Goal: Transaction & Acquisition: Book appointment/travel/reservation

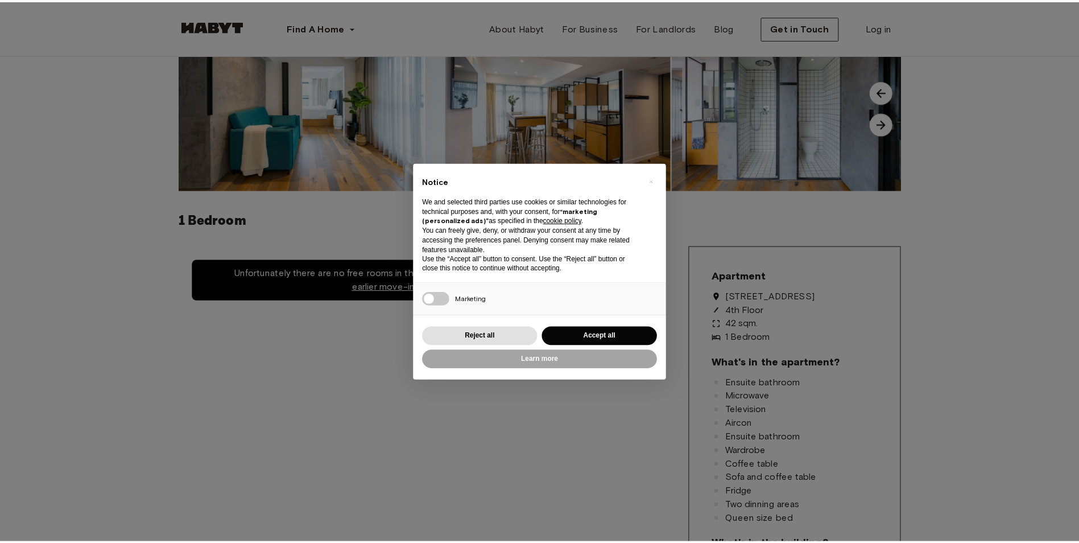
scroll to position [114, 0]
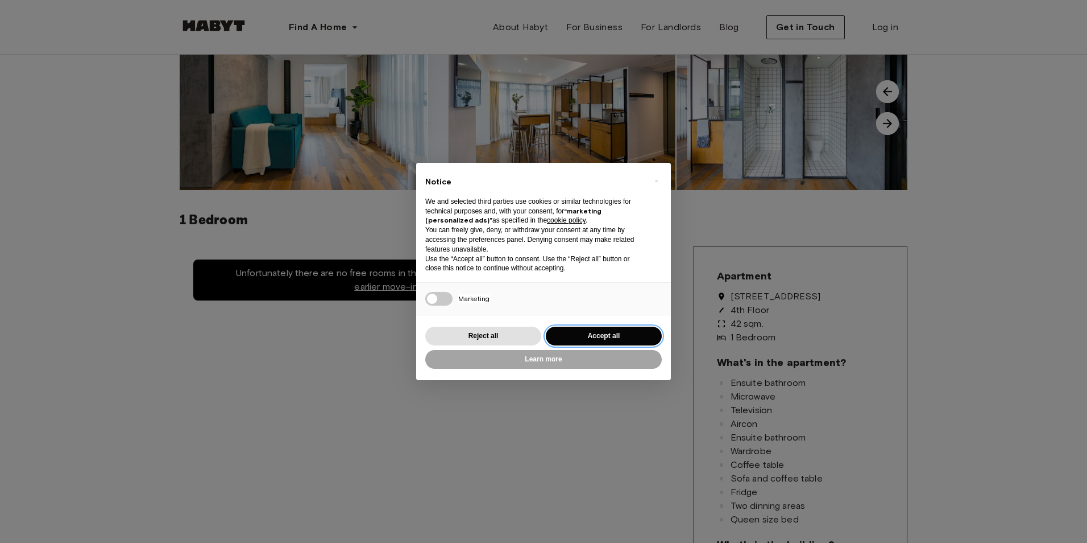
click at [582, 335] on button "Accept all" at bounding box center [604, 335] width 116 height 19
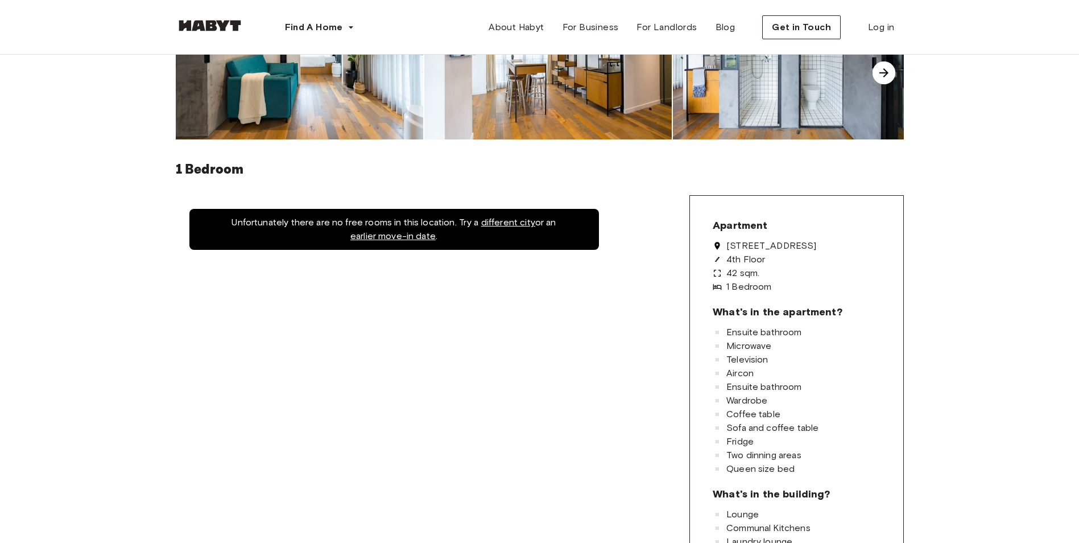
scroll to position [171, 0]
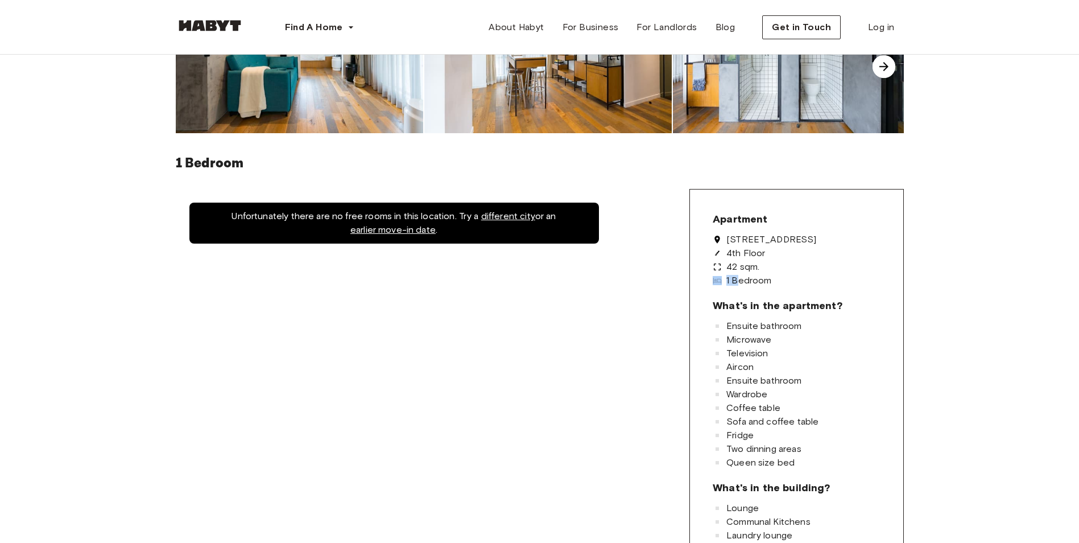
drag, startPoint x: 744, startPoint y: 274, endPoint x: 768, endPoint y: 272, distance: 24.0
click at [768, 272] on div "[STREET_ADDRESS] 4th Floor 42 sqm. 1 Bedroom" at bounding box center [796, 260] width 167 height 50
drag, startPoint x: 768, startPoint y: 272, endPoint x: 748, endPoint y: 274, distance: 20.0
click at [748, 274] on div "[STREET_ADDRESS] 4th Floor 42 sqm. 1 Bedroom" at bounding box center [796, 260] width 167 height 50
click at [751, 272] on div "[STREET_ADDRESS] 4th Floor 42 sqm. 1 Bedroom" at bounding box center [796, 260] width 167 height 50
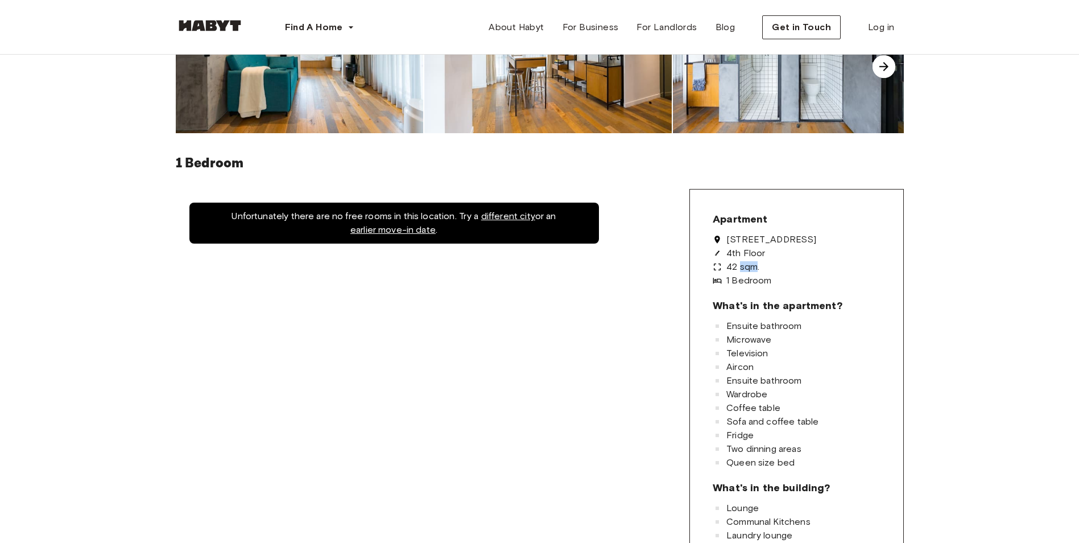
click at [751, 272] on div "[STREET_ADDRESS] 4th Floor 42 sqm. 1 Bedroom" at bounding box center [796, 260] width 167 height 50
drag, startPoint x: 751, startPoint y: 272, endPoint x: 773, endPoint y: 278, distance: 23.0
click at [771, 278] on span "1 Bedroom" at bounding box center [748, 280] width 45 height 9
drag, startPoint x: 789, startPoint y: 278, endPoint x: 750, endPoint y: 262, distance: 41.8
click at [750, 262] on div "[STREET_ADDRESS] 4th Floor 42 sqm. 1 Bedroom" at bounding box center [796, 260] width 167 height 50
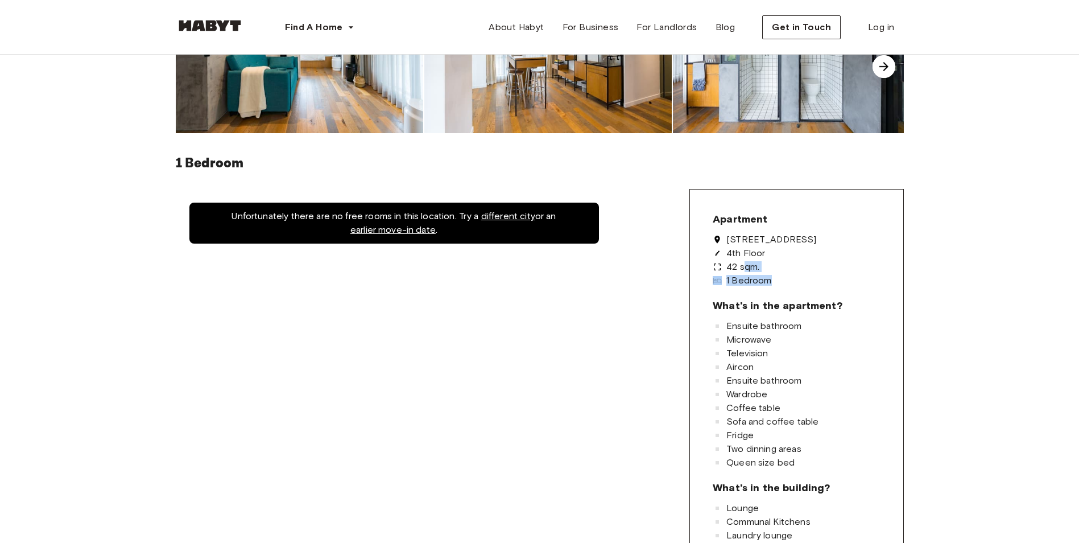
click at [750, 280] on span "1 Bedroom" at bounding box center [748, 280] width 45 height 9
click at [768, 266] on div "42 sqm." at bounding box center [796, 266] width 167 height 9
click at [759, 268] on span "42 sqm." at bounding box center [742, 266] width 33 height 9
drag, startPoint x: 783, startPoint y: 268, endPoint x: 771, endPoint y: 305, distance: 38.8
click at [771, 305] on div "Apartment [STREET_ADDRESS] 4th Floor 42 sqm. 1 Bedroom What's in the apartment?…" at bounding box center [796, 394] width 214 height 411
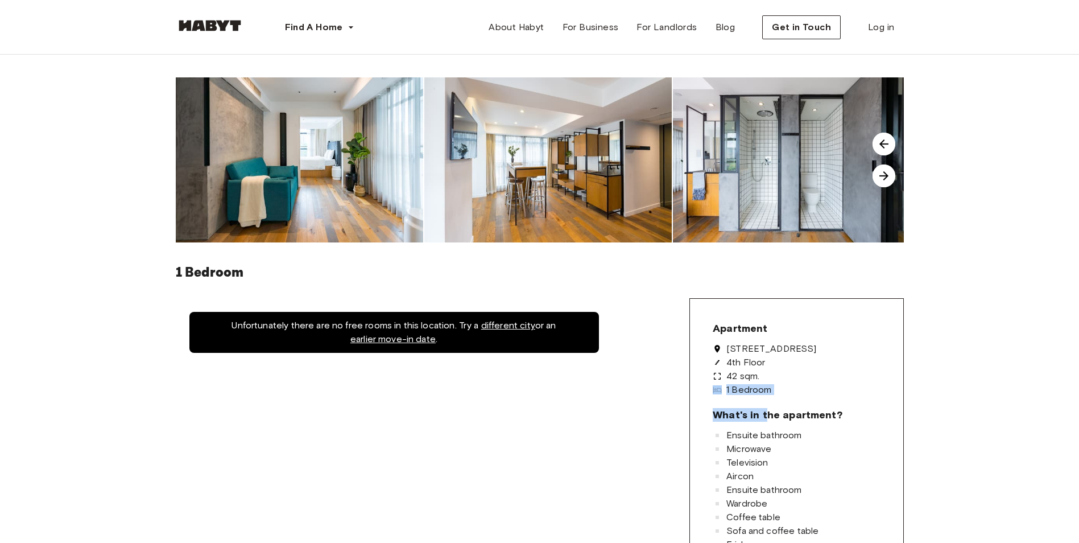
scroll to position [57, 0]
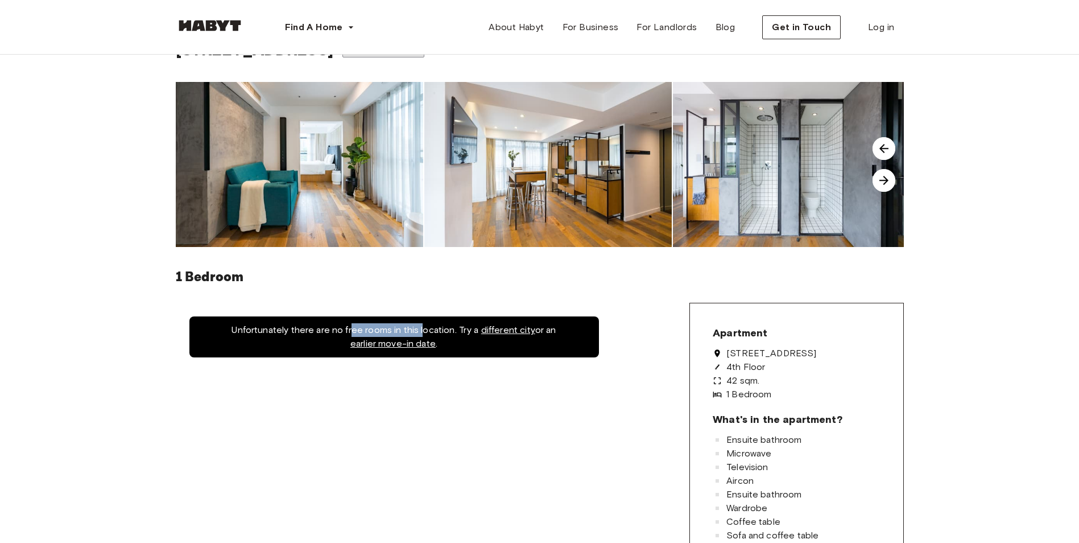
drag, startPoint x: 360, startPoint y: 330, endPoint x: 421, endPoint y: 331, distance: 60.9
click at [421, 331] on div "Unfortunately there are no free rooms in this location. Try a different city or…" at bounding box center [393, 336] width 409 height 41
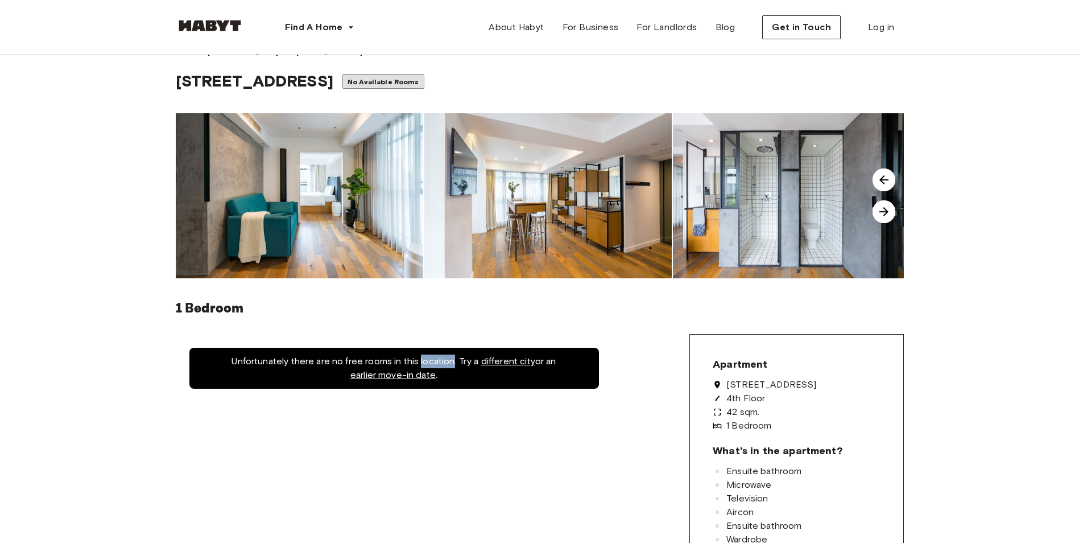
scroll to position [0, 0]
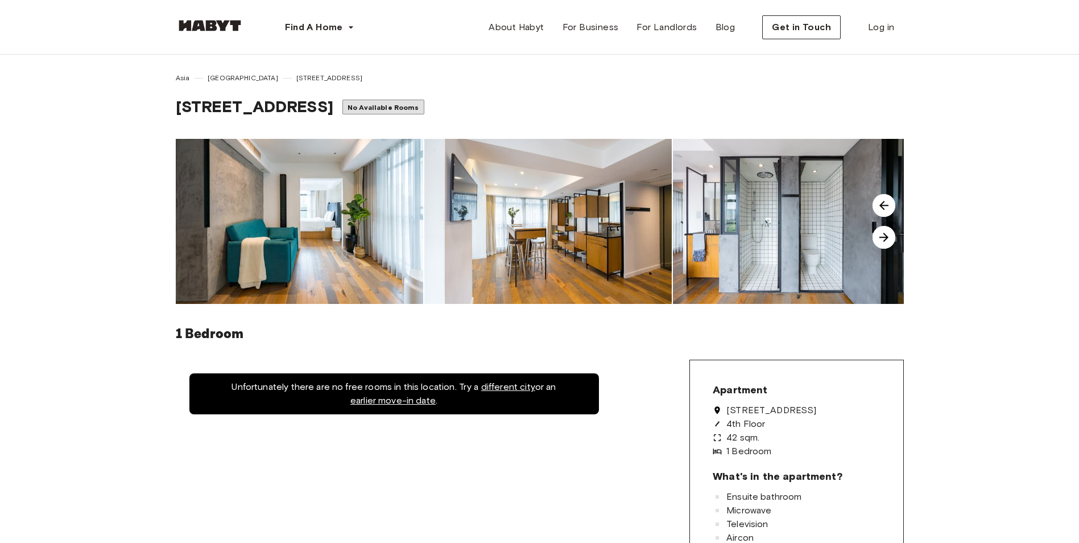
click at [390, 384] on div "Unfortunately there are no free rooms in this location. Try a different city or…" at bounding box center [393, 393] width 409 height 41
drag, startPoint x: 390, startPoint y: 384, endPoint x: 390, endPoint y: 372, distance: 11.9
click at [390, 375] on div "Unfortunately there are no free rooms in this location. Try a different city or…" at bounding box center [393, 393] width 409 height 41
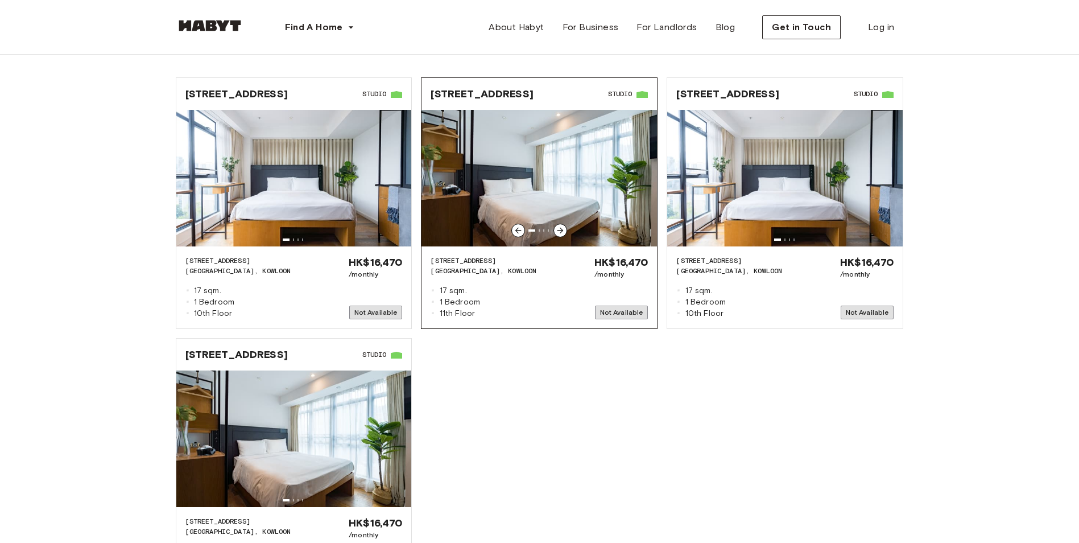
scroll to position [1080, 0]
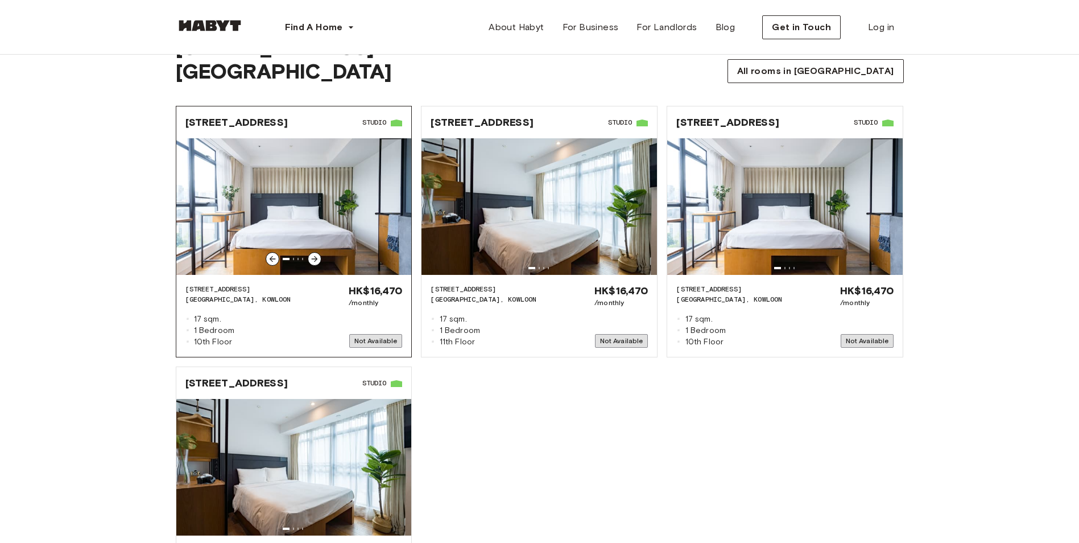
click at [250, 294] on span "[GEOGRAPHIC_DATA], KOWLOON" at bounding box center [238, 299] width 106 height 10
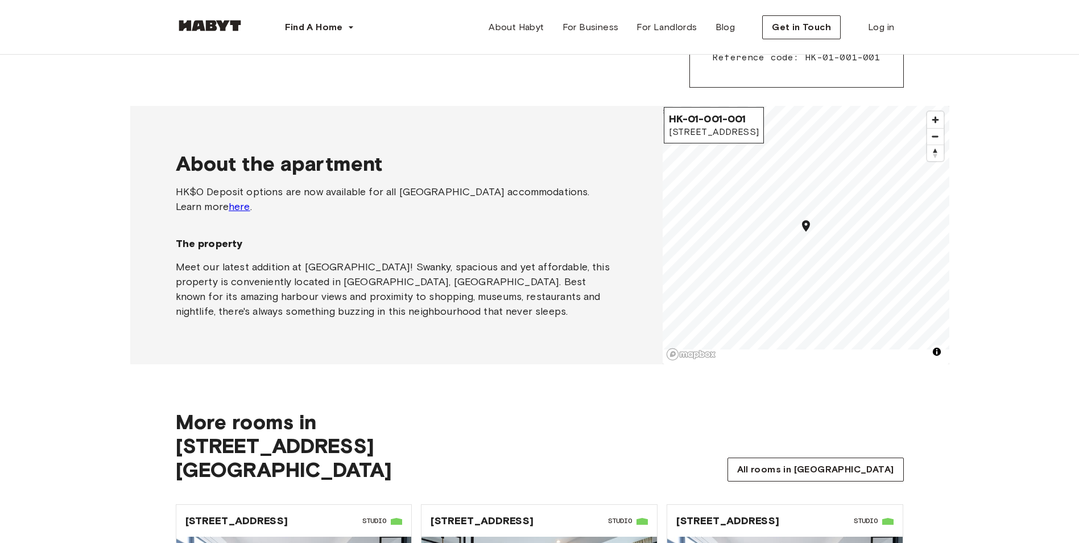
scroll to position [626, 0]
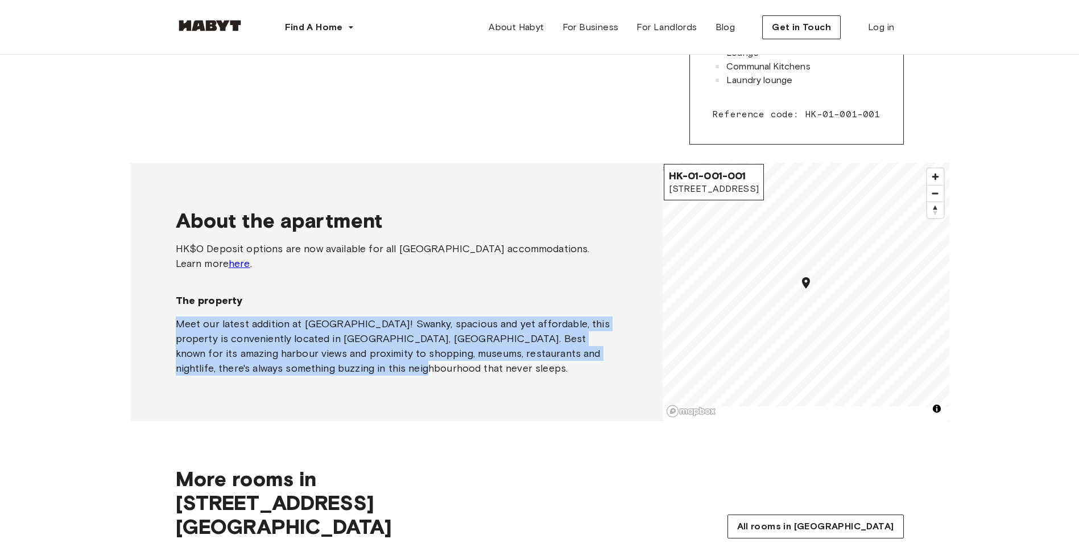
drag, startPoint x: 359, startPoint y: 360, endPoint x: 280, endPoint y: 293, distance: 102.9
click at [280, 293] on div "About the apartment HK$0 Deposit options are now available for all [GEOGRAPHIC_…" at bounding box center [396, 292] width 441 height 258
drag, startPoint x: 280, startPoint y: 293, endPoint x: 321, endPoint y: 320, distance: 48.4
click at [321, 320] on div "Meet our latest addition at [GEOGRAPHIC_DATA]! Swanky, spacious and yet afforda…" at bounding box center [396, 345] width 441 height 59
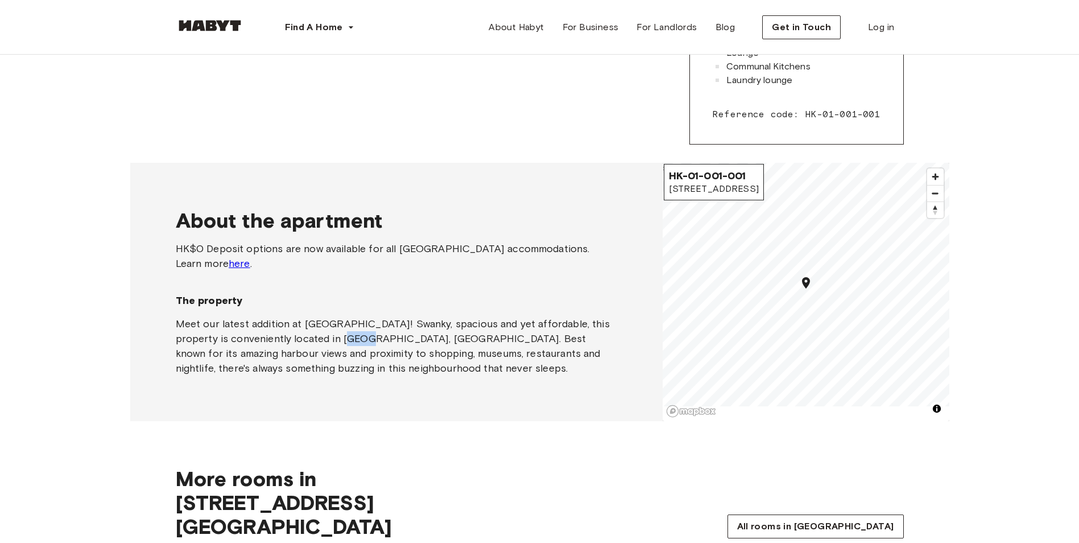
click at [321, 320] on div "Meet our latest addition at [GEOGRAPHIC_DATA]! Swanky, spacious and yet afforda…" at bounding box center [396, 345] width 441 height 59
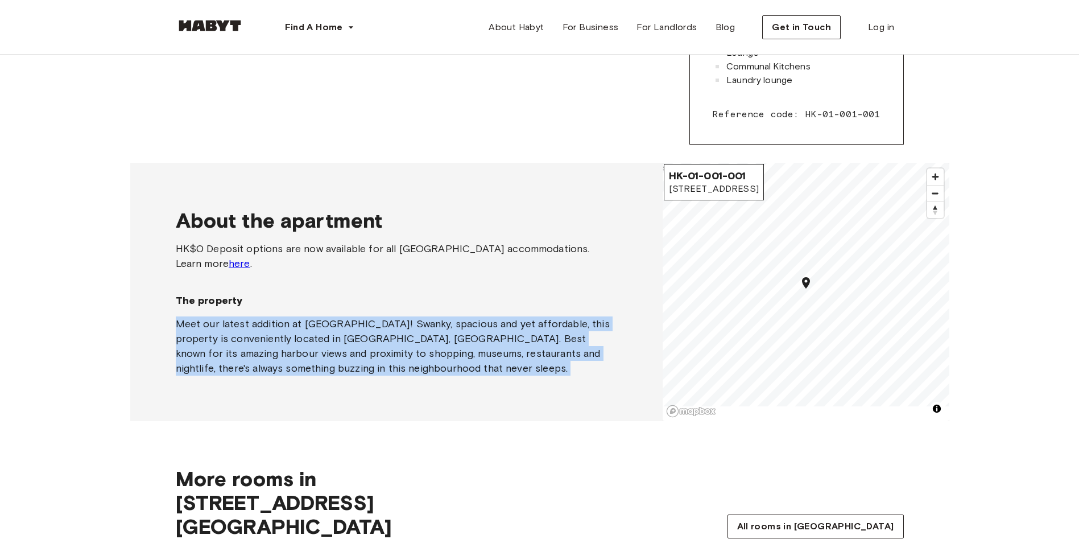
click at [321, 320] on div "Meet our latest addition at [GEOGRAPHIC_DATA]! Swanky, spacious and yet afforda…" at bounding box center [396, 345] width 441 height 59
drag, startPoint x: 321, startPoint y: 320, endPoint x: 359, endPoint y: 337, distance: 41.7
click at [358, 337] on div "Meet our latest addition at [GEOGRAPHIC_DATA]! Swanky, spacious and yet afforda…" at bounding box center [396, 345] width 441 height 59
drag, startPoint x: 417, startPoint y: 351, endPoint x: 232, endPoint y: 281, distance: 198.3
click at [232, 293] on div "The property Meet our latest addition at [GEOGRAPHIC_DATA]! Swanky, spacious an…" at bounding box center [396, 334] width 441 height 82
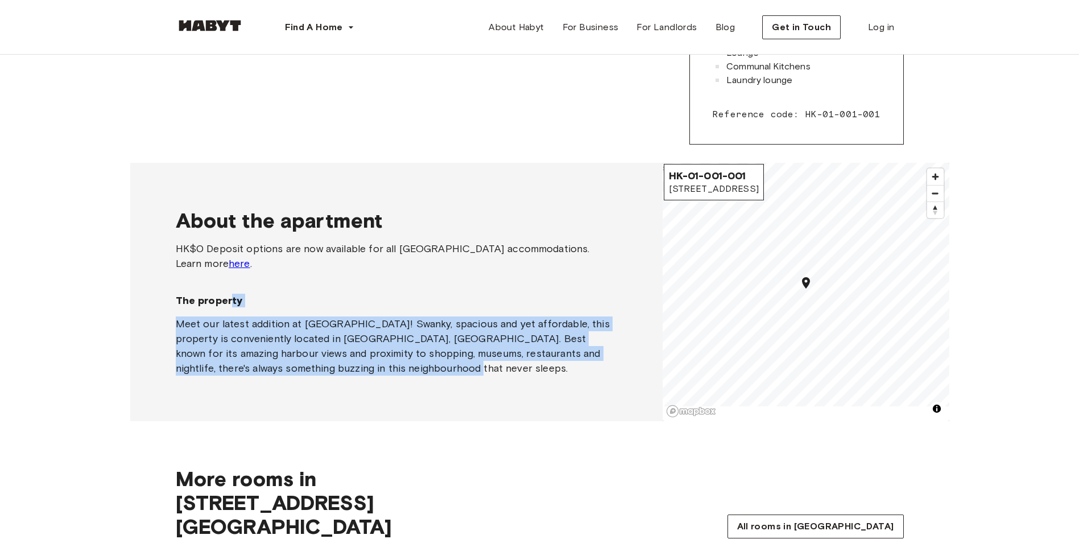
drag, startPoint x: 232, startPoint y: 281, endPoint x: 249, endPoint y: 299, distance: 24.1
click at [249, 299] on div "The property Meet our latest addition at [GEOGRAPHIC_DATA]! Swanky, spacious an…" at bounding box center [396, 334] width 441 height 82
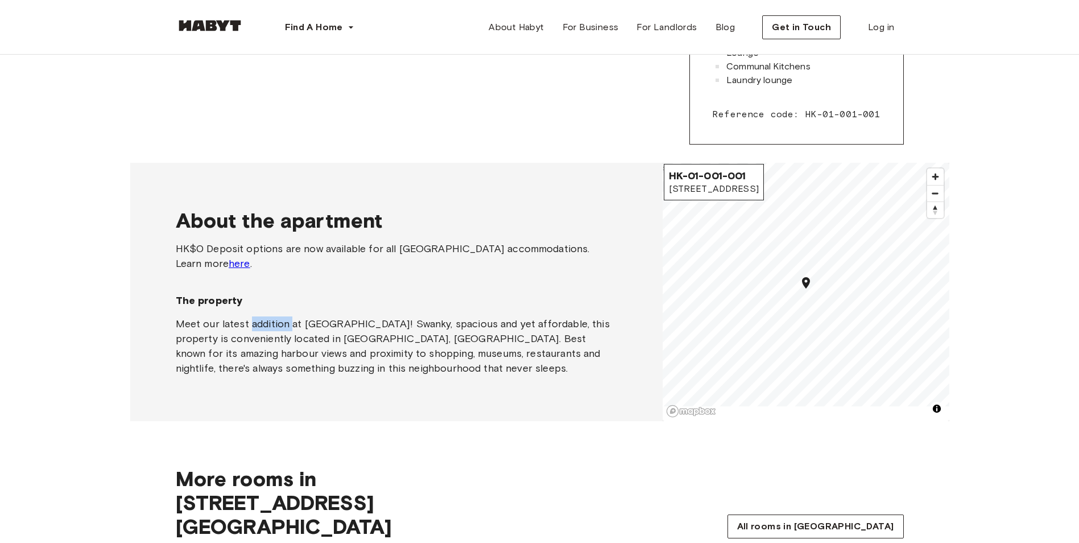
click at [249, 299] on div "The property Meet our latest addition at [GEOGRAPHIC_DATA]! Swanky, spacious an…" at bounding box center [396, 334] width 441 height 82
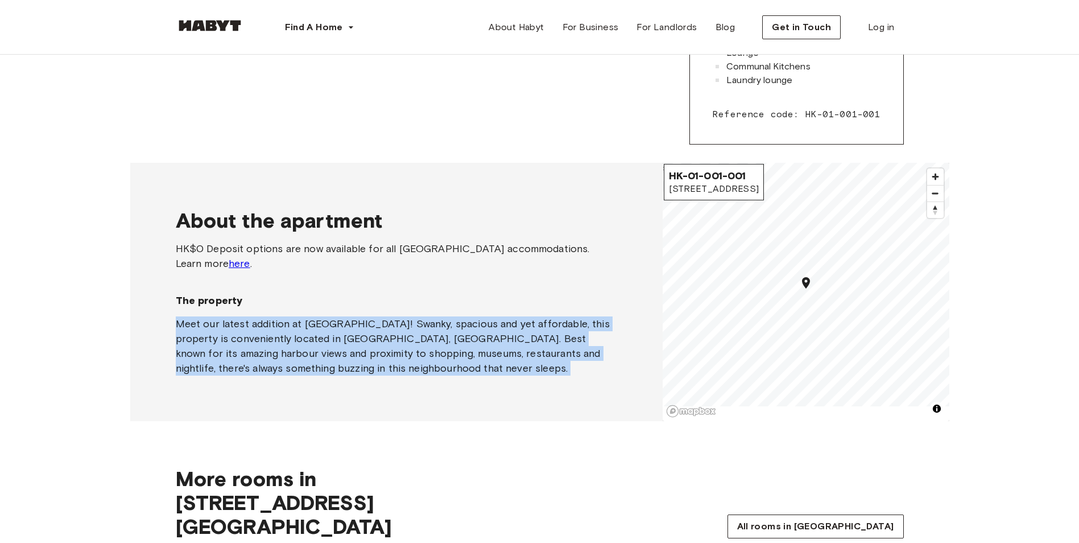
click at [249, 299] on div "The property Meet our latest addition at [GEOGRAPHIC_DATA]! Swanky, spacious an…" at bounding box center [396, 334] width 441 height 82
drag, startPoint x: 249, startPoint y: 299, endPoint x: 212, endPoint y: 310, distance: 38.7
click at [212, 316] on div "Meet our latest addition at [GEOGRAPHIC_DATA]! Swanky, spacious and yet afforda…" at bounding box center [396, 345] width 441 height 59
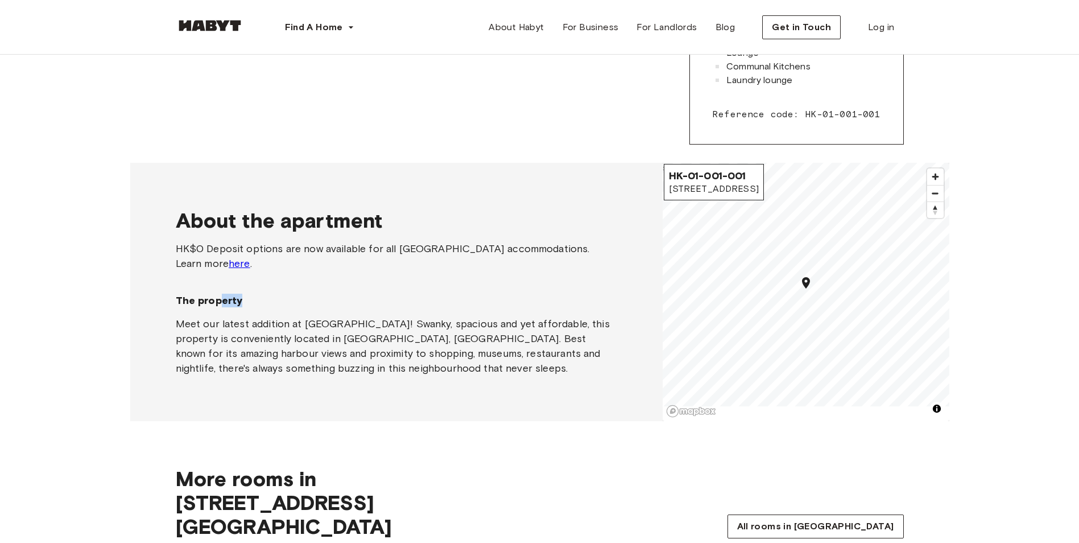
drag, startPoint x: 223, startPoint y: 291, endPoint x: 250, endPoint y: 278, distance: 29.8
click at [250, 278] on div "About the apartment HK$0 Deposit options are now available for all [GEOGRAPHIC_…" at bounding box center [396, 292] width 441 height 258
drag, startPoint x: 250, startPoint y: 278, endPoint x: 223, endPoint y: 290, distance: 29.3
click at [223, 293] on span "The property" at bounding box center [396, 300] width 441 height 14
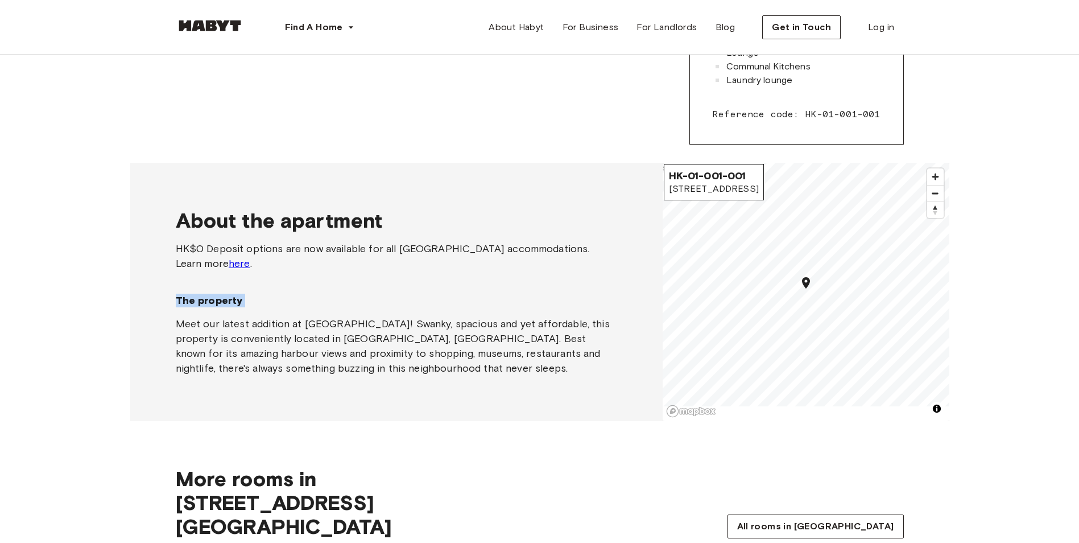
click at [223, 293] on span "The property" at bounding box center [396, 300] width 441 height 14
click at [223, 295] on div "The property Meet our latest addition at [GEOGRAPHIC_DATA]! Swanky, spacious an…" at bounding box center [396, 334] width 441 height 82
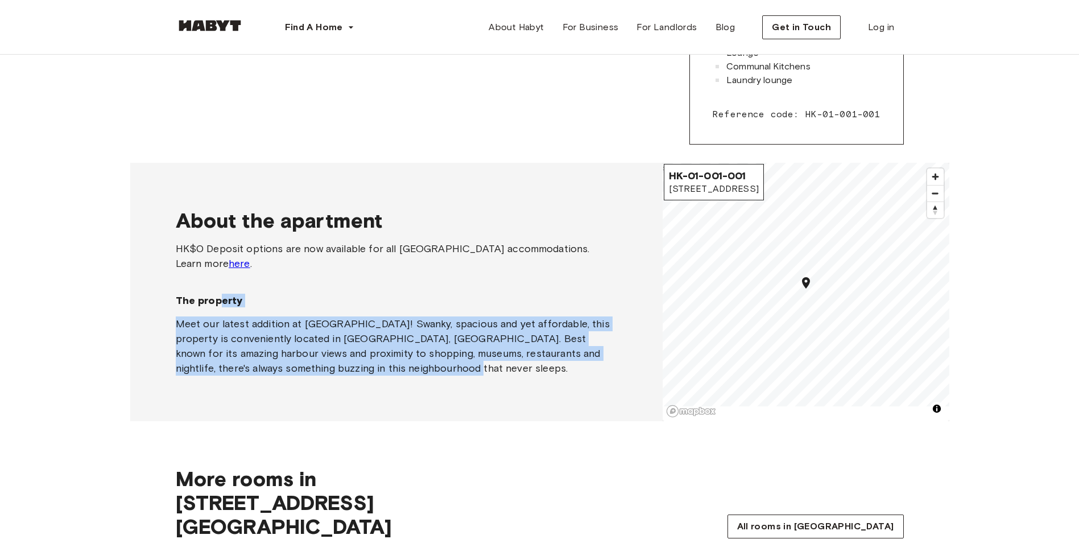
drag, startPoint x: 221, startPoint y: 295, endPoint x: 437, endPoint y: 392, distance: 237.2
click at [437, 392] on div "About the apartment HK$0 Deposit options are now available for all [GEOGRAPHIC_…" at bounding box center [396, 292] width 441 height 258
drag, startPoint x: 437, startPoint y: 392, endPoint x: 382, endPoint y: 342, distance: 75.3
click at [382, 342] on div "Meet our latest addition at [GEOGRAPHIC_DATA]! Swanky, spacious and yet afforda…" at bounding box center [396, 345] width 441 height 59
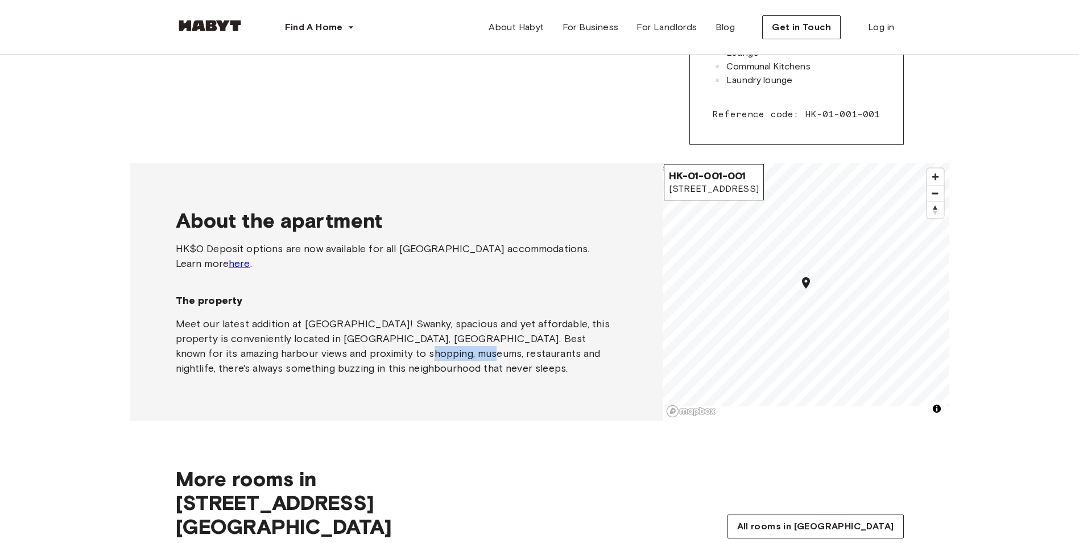
click at [382, 342] on div "Meet our latest addition at [GEOGRAPHIC_DATA]! Swanky, spacious and yet afforda…" at bounding box center [396, 345] width 441 height 59
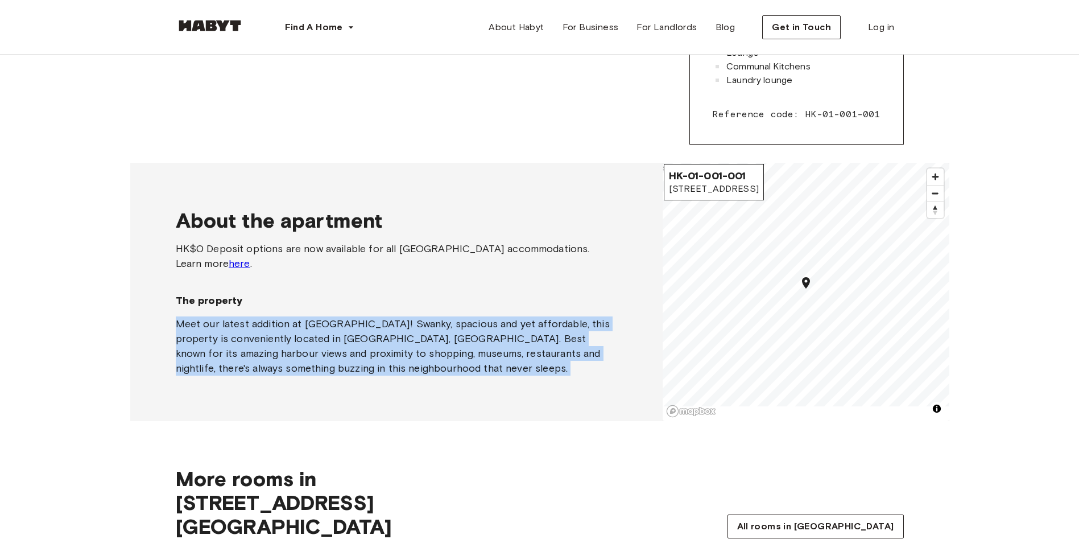
click at [382, 342] on div "Meet our latest addition at [GEOGRAPHIC_DATA]! Swanky, spacious and yet afforda…" at bounding box center [396, 345] width 441 height 59
drag, startPoint x: 382, startPoint y: 342, endPoint x: 413, endPoint y: 360, distance: 36.2
click at [389, 358] on div "Meet our latest addition at [GEOGRAPHIC_DATA]! Swanky, spacious and yet afforda…" at bounding box center [396, 345] width 441 height 59
click at [349, 321] on div "Meet our latest addition at [GEOGRAPHIC_DATA]! Swanky, spacious and yet afforda…" at bounding box center [396, 345] width 441 height 59
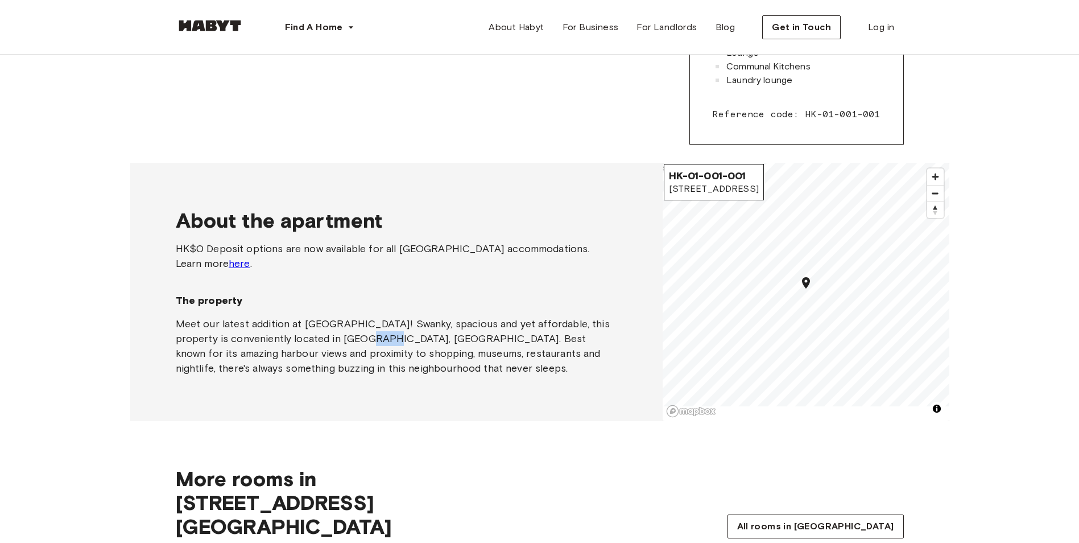
click at [349, 321] on div "Meet our latest addition at [GEOGRAPHIC_DATA]! Swanky, spacious and yet afforda…" at bounding box center [396, 345] width 441 height 59
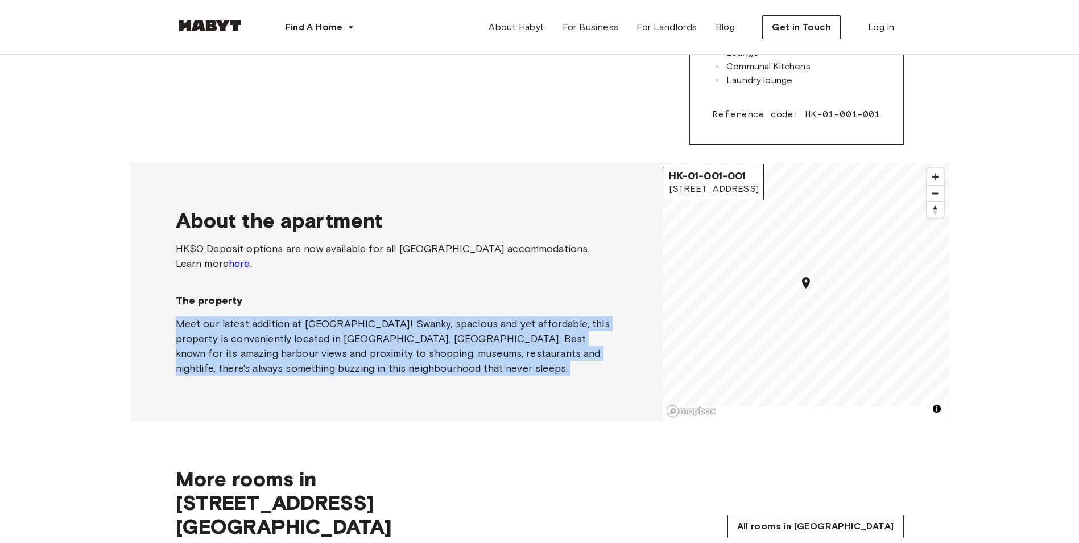
click at [349, 321] on div "Meet our latest addition at [GEOGRAPHIC_DATA]! Swanky, spacious and yet afforda…" at bounding box center [396, 345] width 441 height 59
drag, startPoint x: 349, startPoint y: 321, endPoint x: 411, endPoint y: 363, distance: 74.6
click at [411, 363] on div "About the apartment HK$0 Deposit options are now available for all [GEOGRAPHIC_…" at bounding box center [396, 292] width 441 height 258
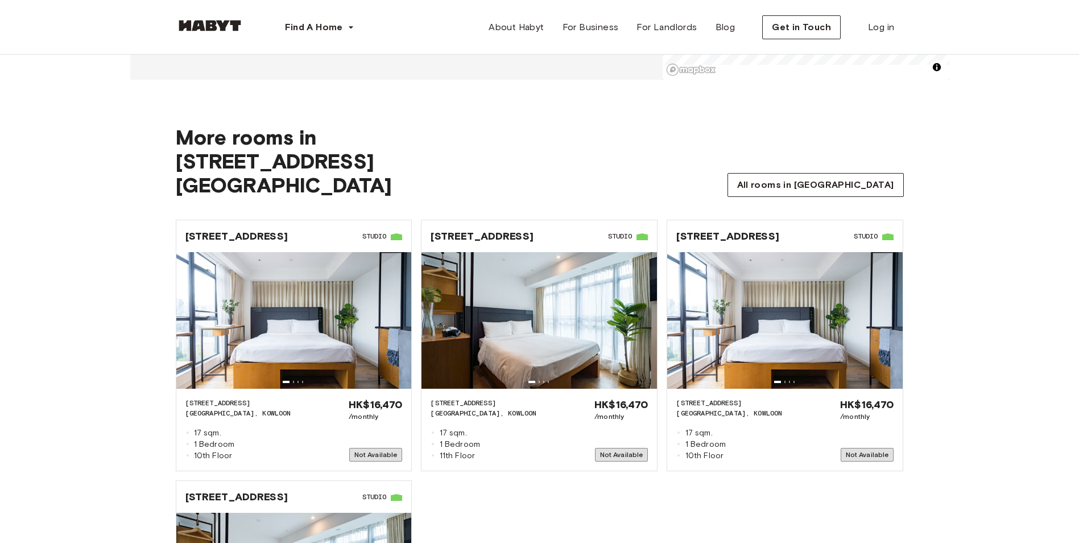
scroll to position [1080, 0]
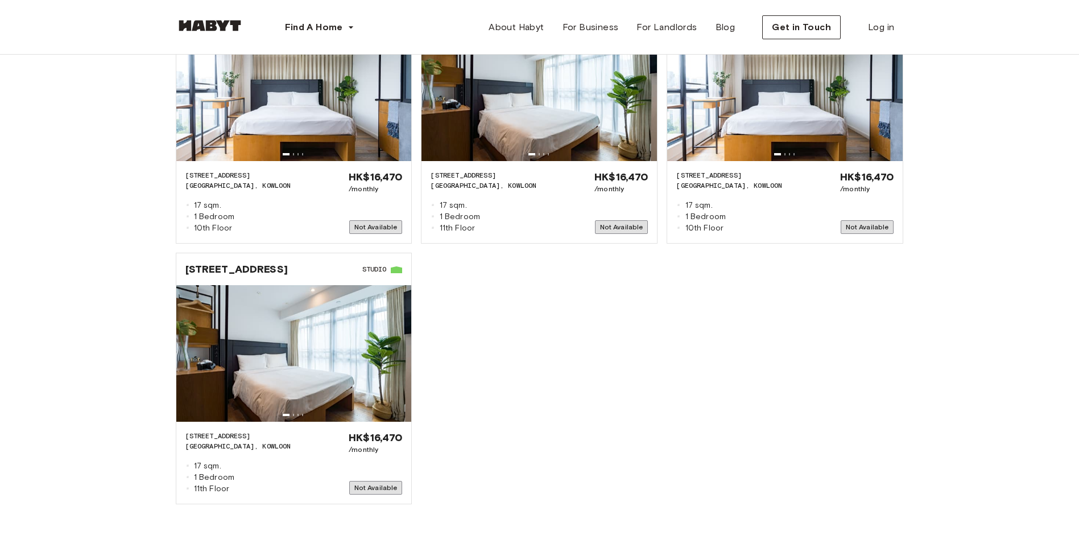
click at [691, 347] on div "HK-01-001-016-01 [GEOGRAPHIC_DATA] 2-[STREET_ADDRESS] ◽ 17 sqm. ◽ 1 Bedroom ◽ 1…" at bounding box center [535, 243] width 737 height 521
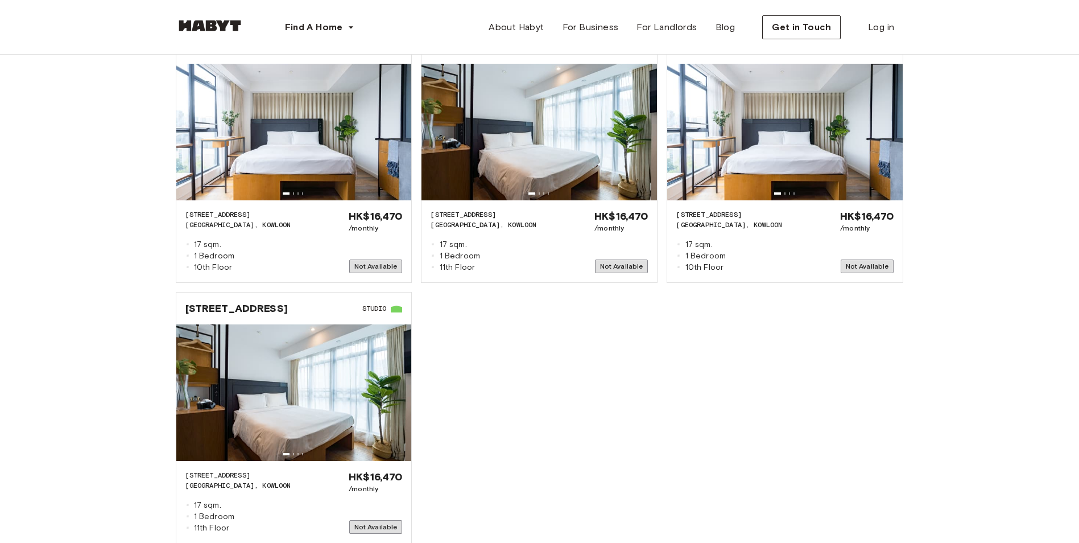
scroll to position [1137, 0]
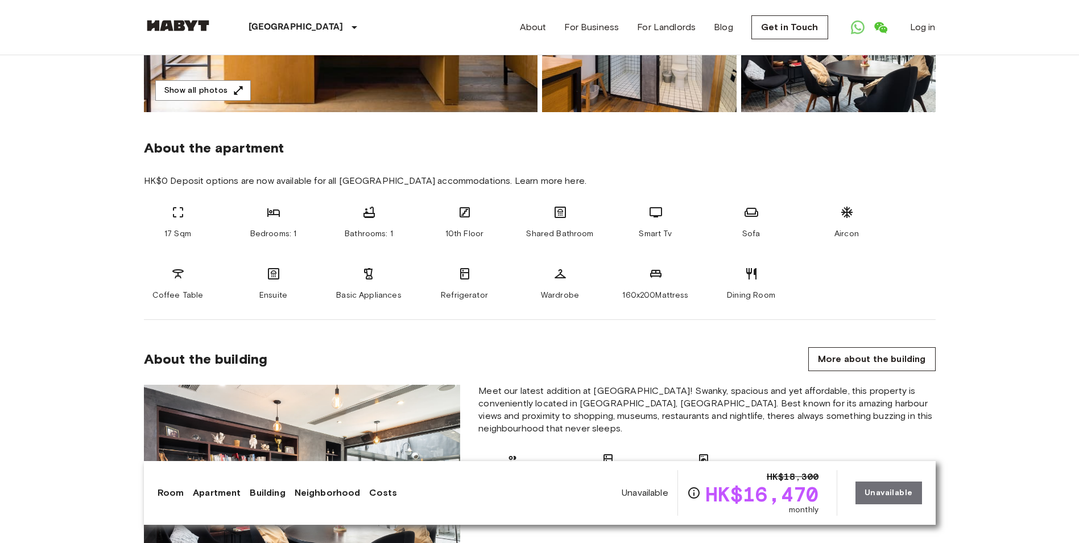
scroll to position [341, 0]
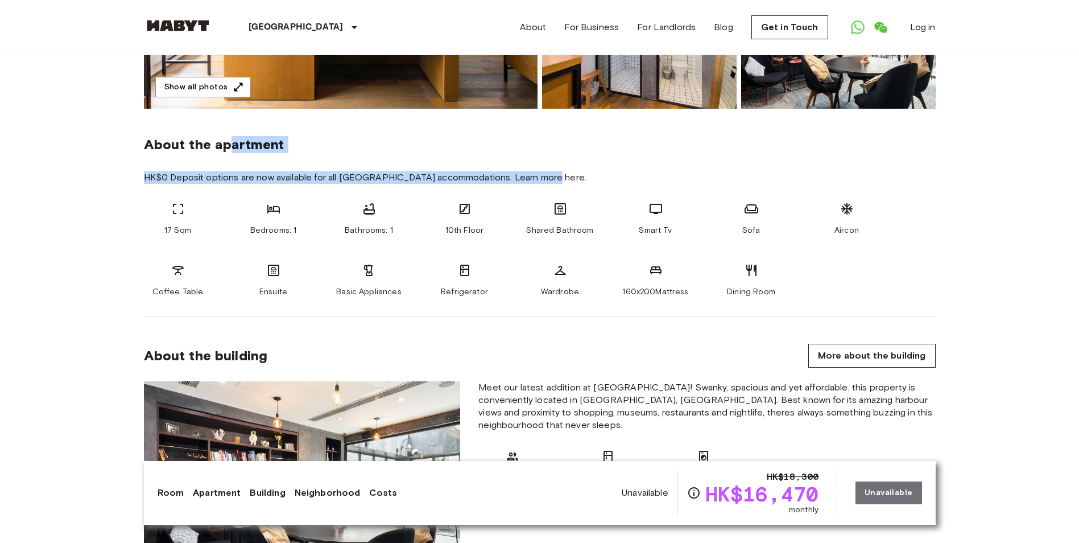
drag, startPoint x: 441, startPoint y: 164, endPoint x: 600, endPoint y: 173, distance: 159.5
click at [600, 173] on section "About the apartment HK$0 Deposit options are now available for all Hong Kong ac…" at bounding box center [540, 213] width 792 height 208
click at [600, 173] on span "HK$0 Deposit options are now available for all Hong Kong accommodations. Learn …" at bounding box center [540, 177] width 792 height 13
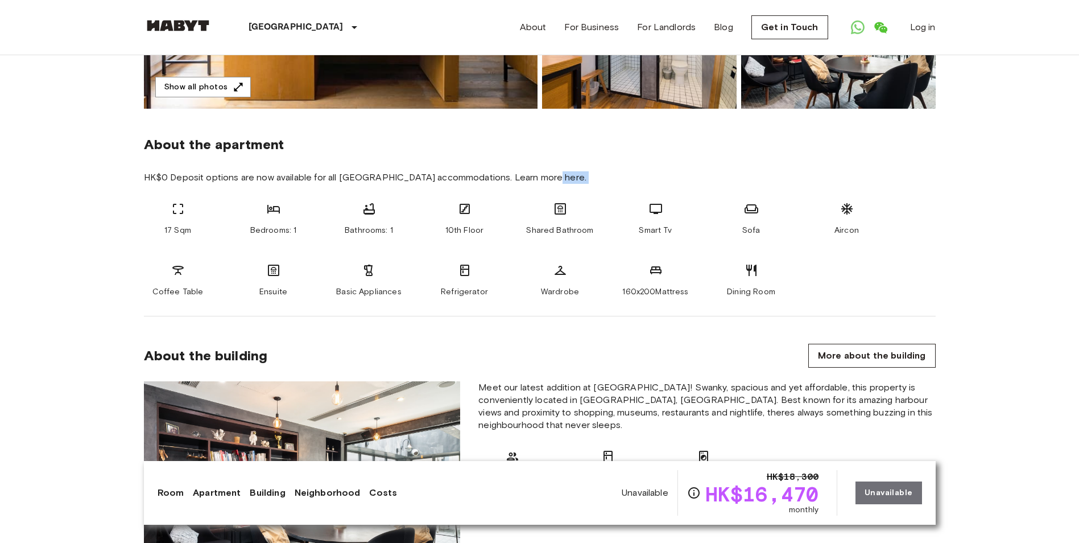
click at [600, 173] on span "HK$0 Deposit options are now available for all Hong Kong accommodations. Learn …" at bounding box center [540, 177] width 792 height 13
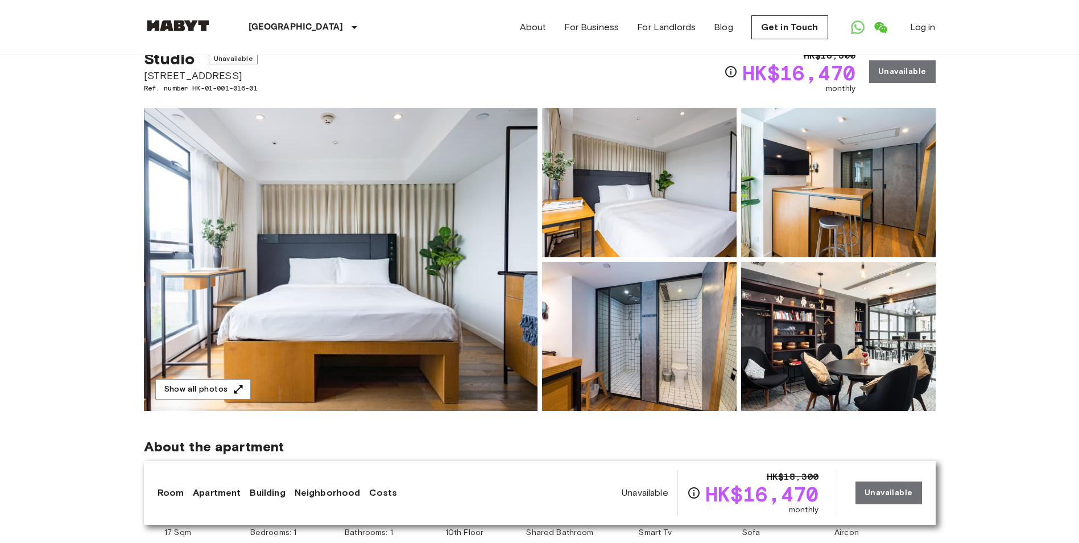
scroll to position [114, 0]
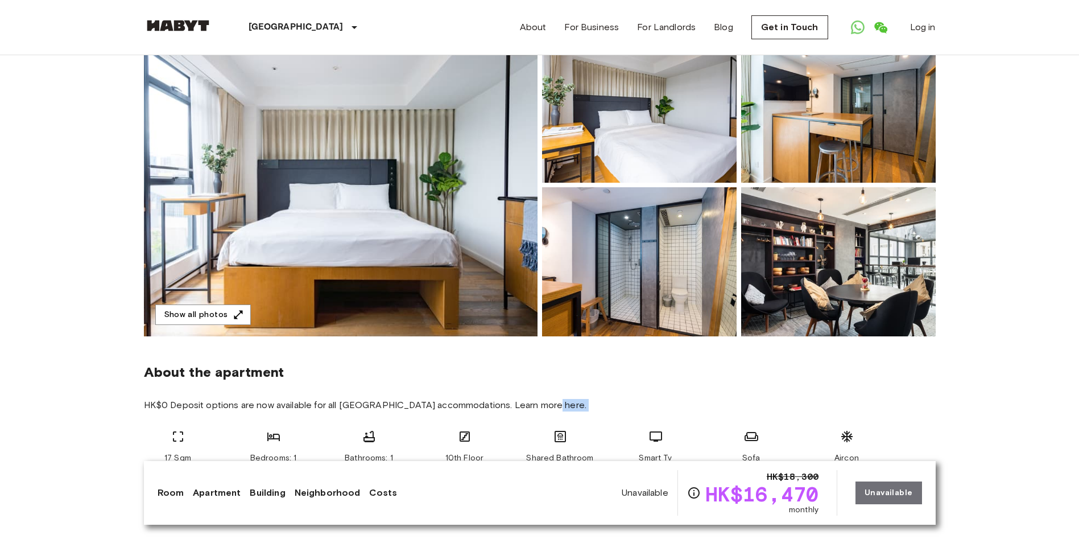
click at [888, 258] on img at bounding box center [838, 261] width 194 height 149
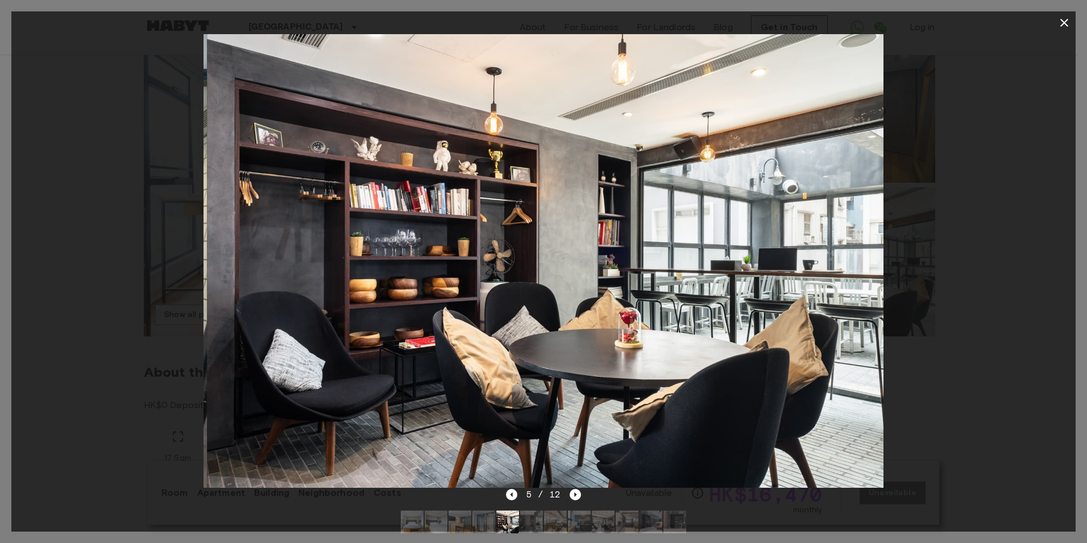
click at [968, 255] on div at bounding box center [543, 260] width 1065 height 453
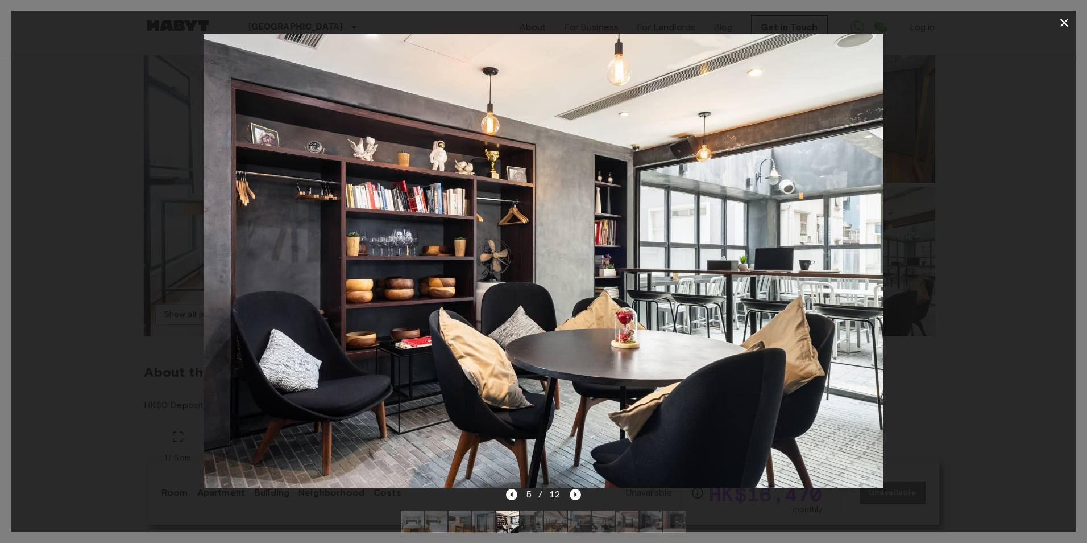
click at [1065, 37] on div at bounding box center [543, 260] width 1065 height 453
click at [1066, 30] on button "button" at bounding box center [1064, 22] width 23 height 23
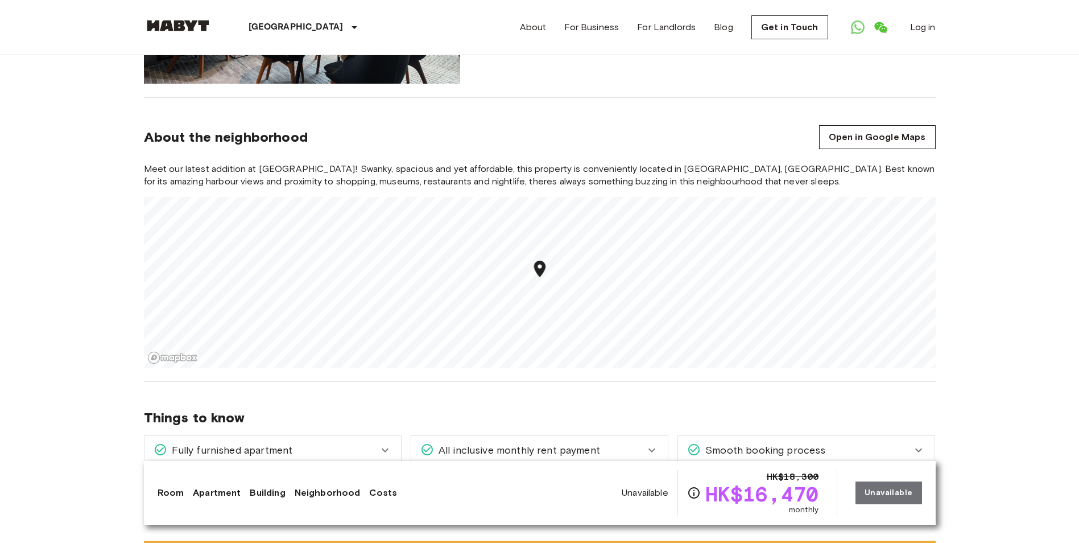
scroll to position [853, 0]
